Goal: Task Accomplishment & Management: Manage account settings

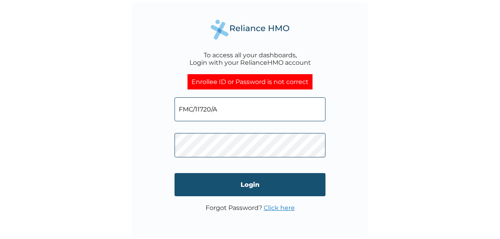
click at [237, 185] on input "Login" at bounding box center [249, 184] width 151 height 23
click at [250, 189] on input "Login" at bounding box center [249, 184] width 151 height 23
click at [253, 185] on input "Login" at bounding box center [249, 184] width 151 height 23
click at [249, 188] on input "Login" at bounding box center [249, 184] width 151 height 23
click at [258, 185] on input "Login" at bounding box center [249, 184] width 151 height 23
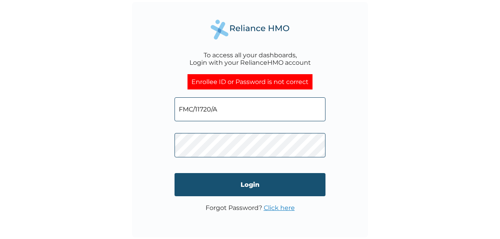
click at [242, 186] on input "Login" at bounding box center [249, 184] width 151 height 23
click at [243, 185] on input "Login" at bounding box center [249, 184] width 151 height 23
click at [248, 185] on input "Login" at bounding box center [249, 184] width 151 height 23
click at [241, 189] on input "Login" at bounding box center [249, 184] width 151 height 23
drag, startPoint x: -2, startPoint y: 176, endPoint x: 204, endPoint y: 183, distance: 205.6
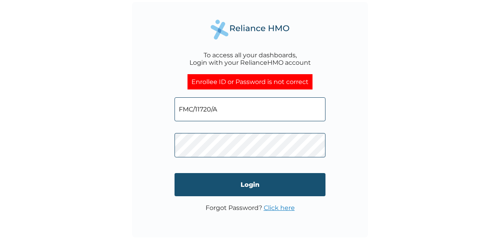
click at [204, 183] on input "Login" at bounding box center [249, 184] width 151 height 23
